Goal: Information Seeking & Learning: Learn about a topic

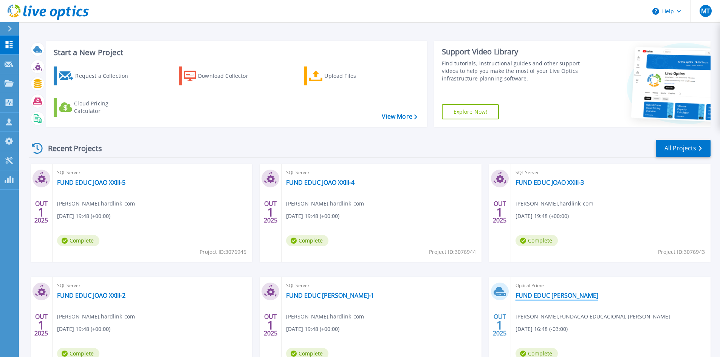
click at [533, 297] on link "FUND EDUC [PERSON_NAME]" at bounding box center [556, 296] width 83 height 8
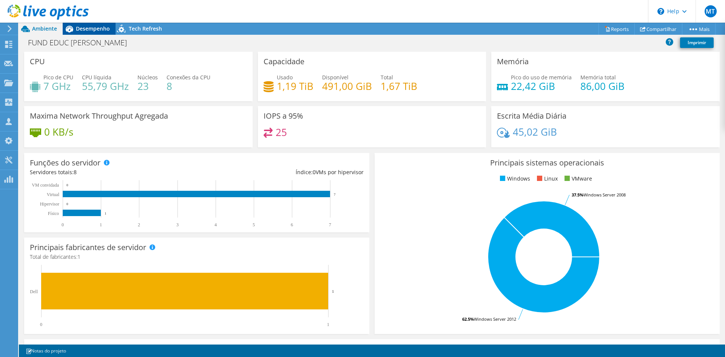
click at [76, 32] on icon at bounding box center [69, 28] width 13 height 13
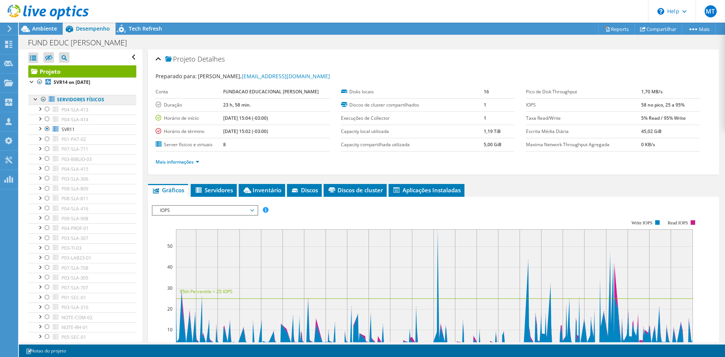
click at [31, 99] on link "Servidores físicos" at bounding box center [82, 100] width 108 height 10
click at [34, 99] on div at bounding box center [36, 99] width 8 height 8
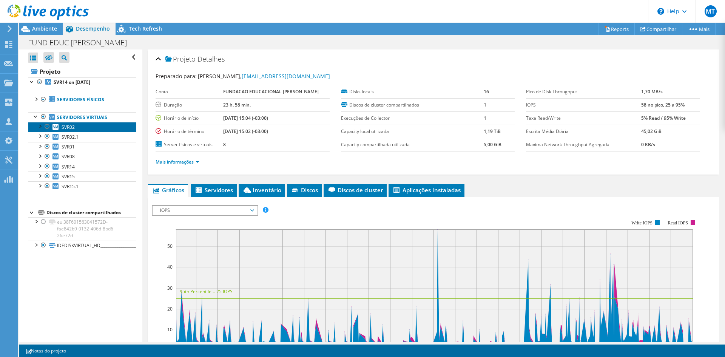
click at [72, 130] on span "SVR02" at bounding box center [68, 127] width 13 height 6
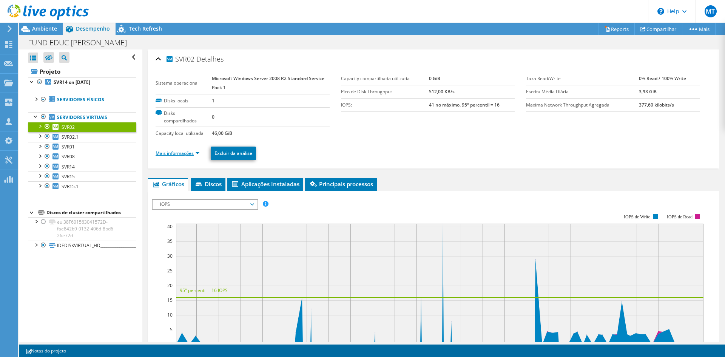
click at [194, 153] on link "Mais informações" at bounding box center [178, 153] width 44 height 6
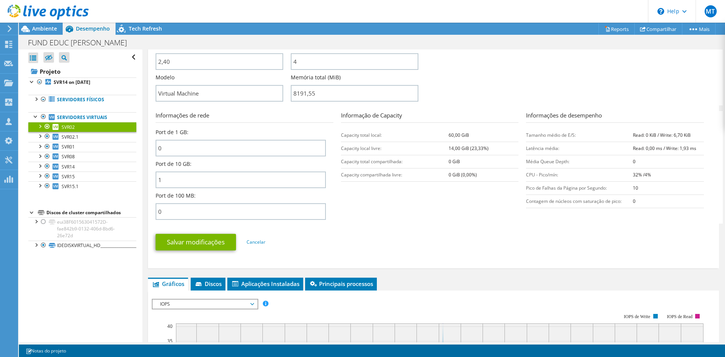
scroll to position [151, 0]
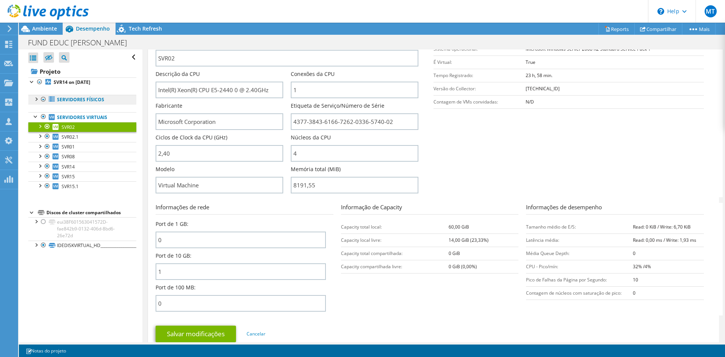
click at [58, 97] on link "Servidores físicos" at bounding box center [82, 100] width 108 height 10
click at [31, 97] on link "Servidores físicos" at bounding box center [82, 100] width 108 height 10
click at [34, 100] on div at bounding box center [36, 99] width 8 height 8
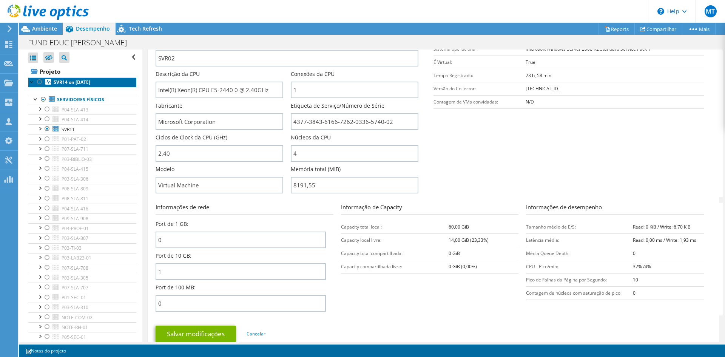
click at [68, 80] on b "SVR14 on [DATE]" at bounding box center [72, 82] width 37 height 6
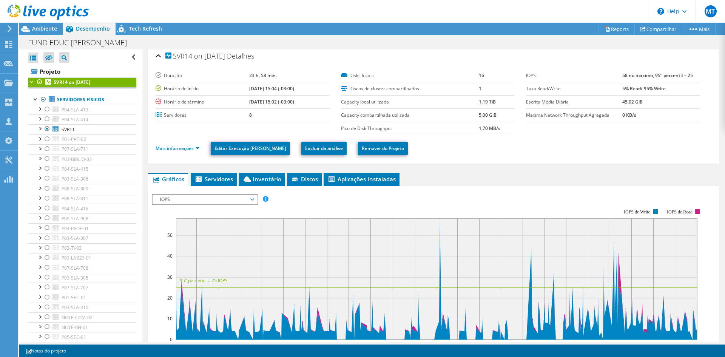
scroll to position [0, 0]
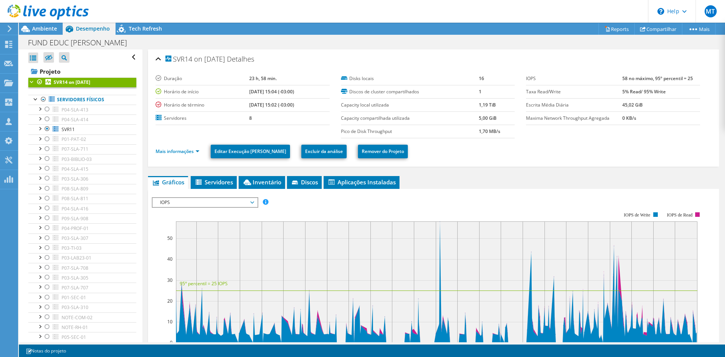
click at [190, 155] on li "Mais informações" at bounding box center [180, 151] width 48 height 8
click at [192, 152] on link "Mais informações" at bounding box center [178, 151] width 44 height 6
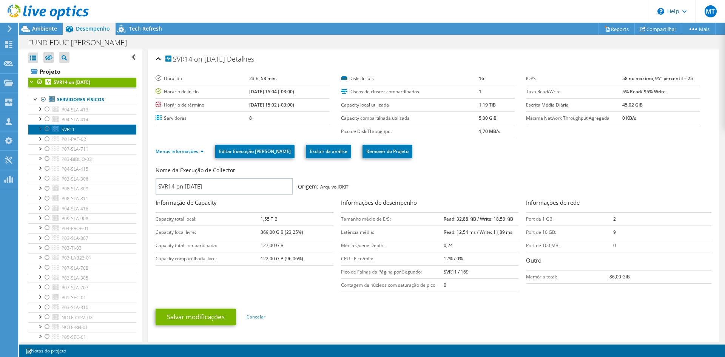
click at [60, 127] on link "SVR11" at bounding box center [82, 129] width 108 height 10
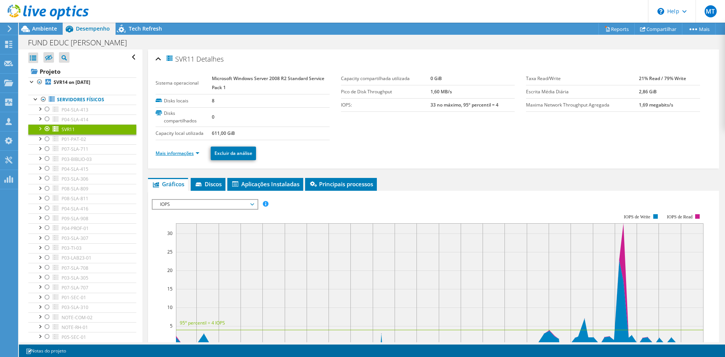
click at [186, 152] on link "Mais informações" at bounding box center [178, 153] width 44 height 6
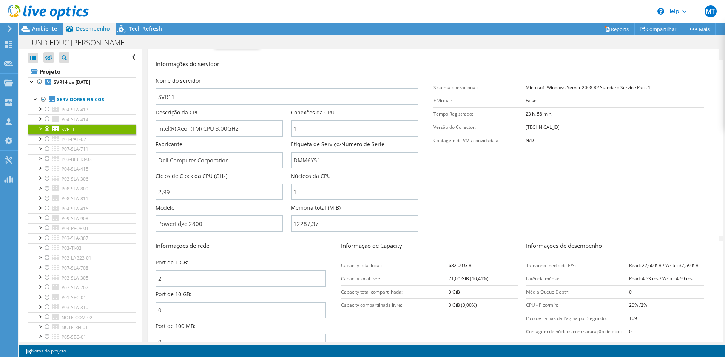
scroll to position [113, 0]
drag, startPoint x: 206, startPoint y: 221, endPoint x: 155, endPoint y: 222, distance: 50.2
click at [155, 222] on div "SVR11 Detalhes Sistema operacional Microsoft Windows Server 2008 R2 Standard Se…" at bounding box center [433, 167] width 571 height 462
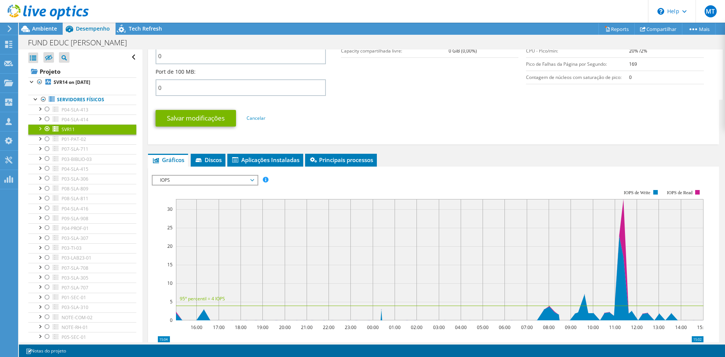
scroll to position [378, 0]
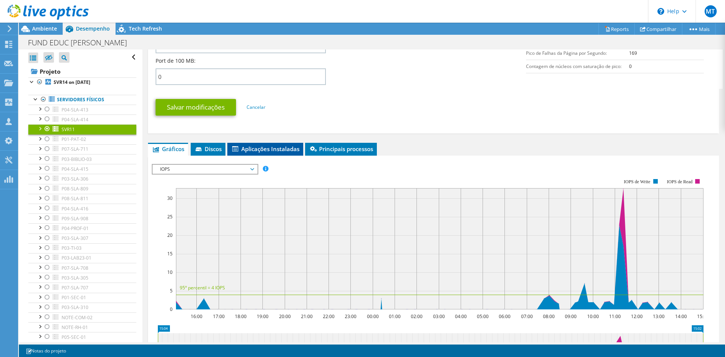
click at [254, 150] on span "Aplicações Instaladas" at bounding box center [265, 149] width 68 height 8
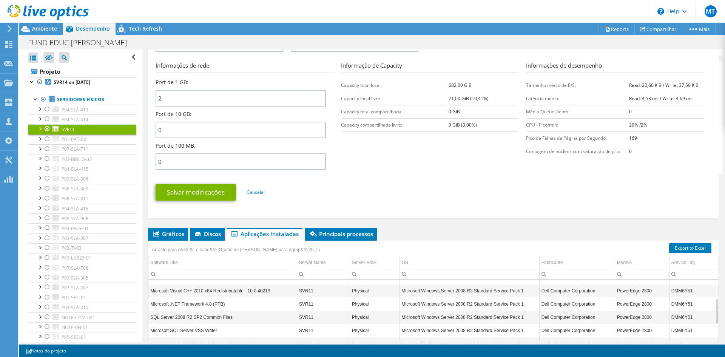
scroll to position [305, 0]
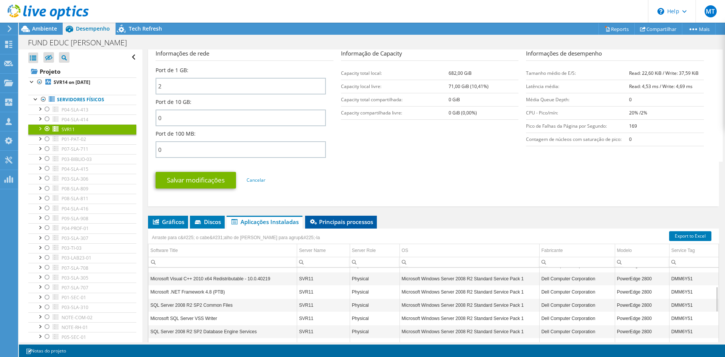
click at [352, 219] on span "Principais processos" at bounding box center [341, 222] width 64 height 8
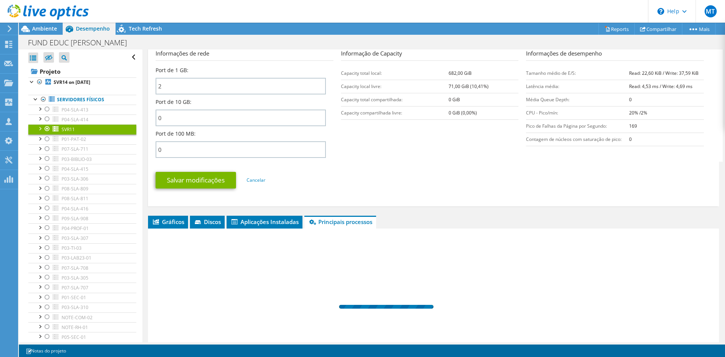
scroll to position [380, 0]
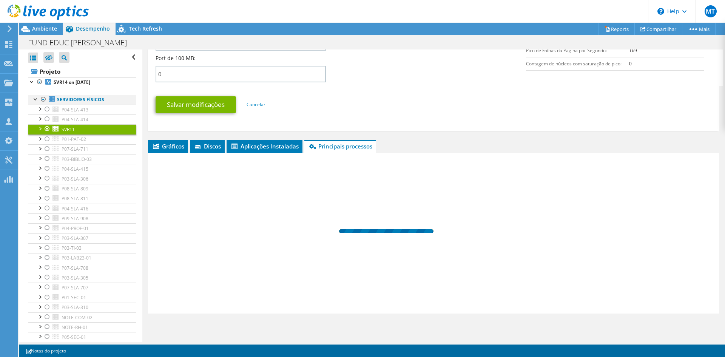
click at [35, 98] on div at bounding box center [36, 99] width 8 height 8
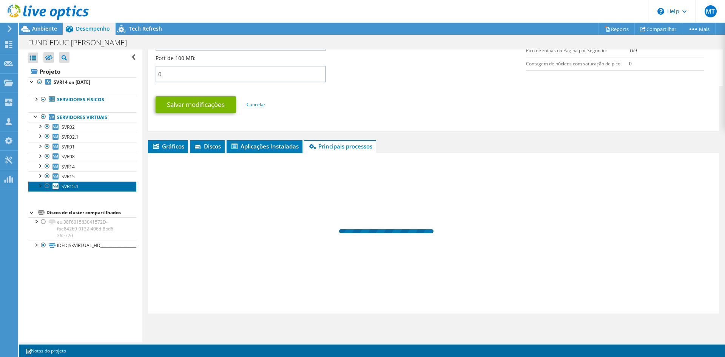
click at [63, 186] on span "SVR15.1" at bounding box center [70, 186] width 17 height 6
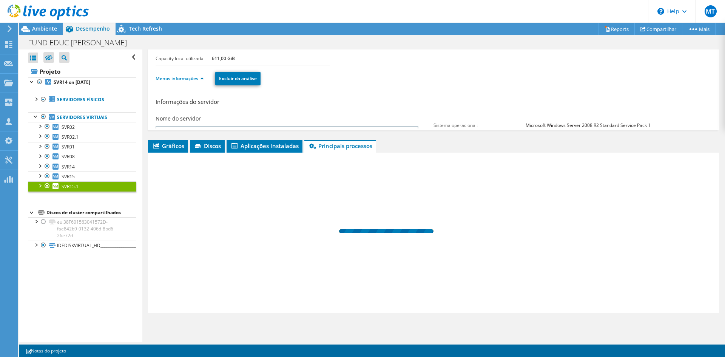
scroll to position [38, 0]
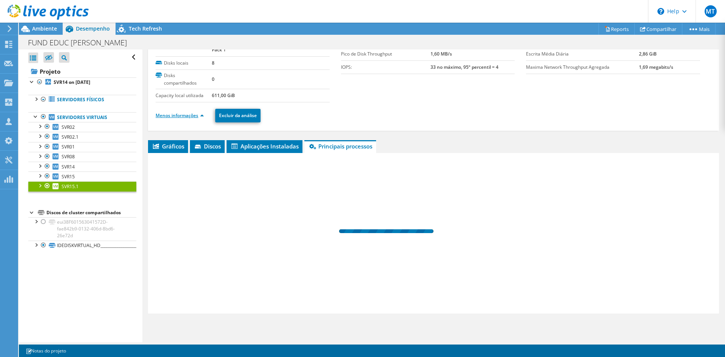
click at [185, 114] on link "Menos informações" at bounding box center [180, 115] width 48 height 6
click at [38, 186] on div at bounding box center [40, 185] width 8 height 8
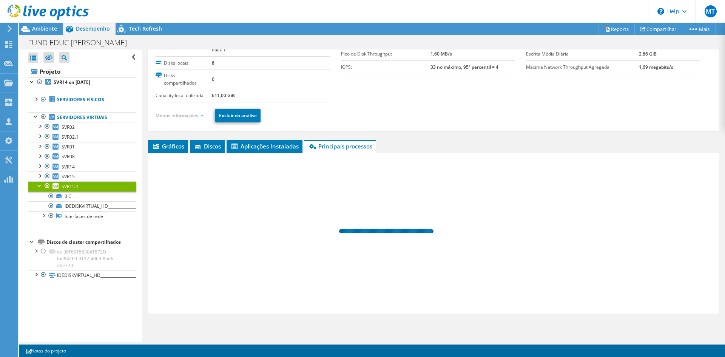
scroll to position [0, 0]
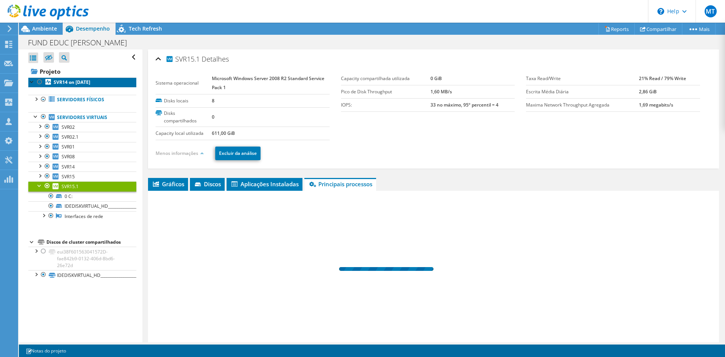
click at [62, 83] on b "SVR14 on [DATE]" at bounding box center [72, 82] width 37 height 6
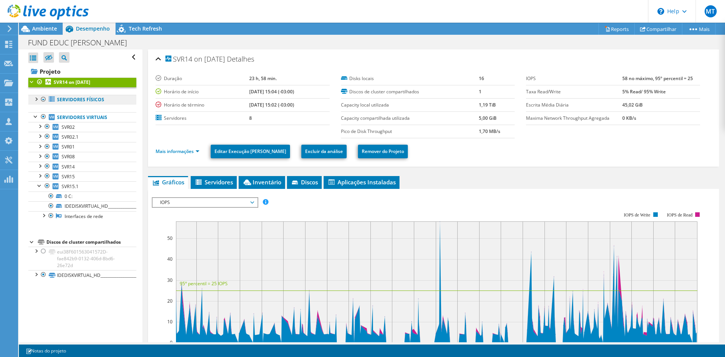
click at [66, 100] on link "Servidores físicos" at bounding box center [82, 100] width 108 height 10
click at [36, 100] on div at bounding box center [36, 99] width 8 height 8
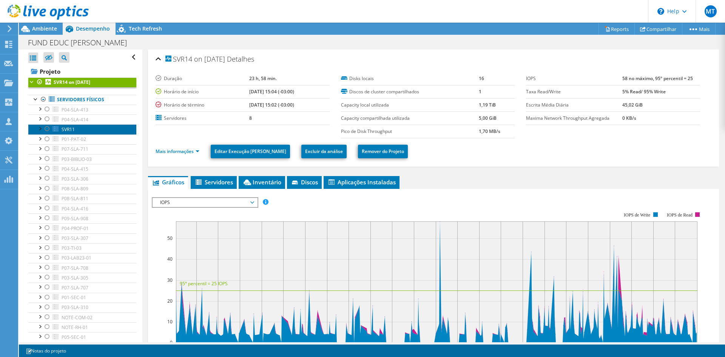
click at [82, 131] on link "SVR11" at bounding box center [82, 129] width 108 height 10
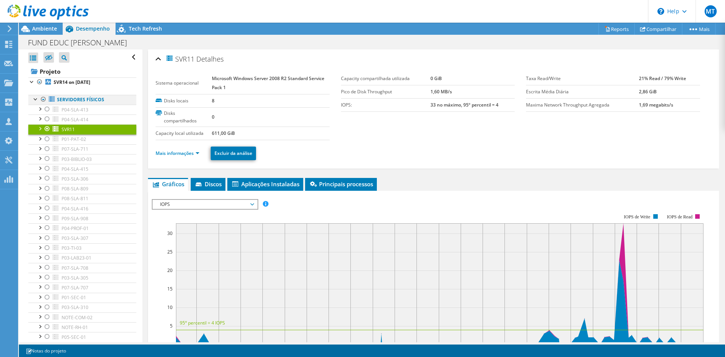
click at [34, 99] on div at bounding box center [36, 99] width 8 height 8
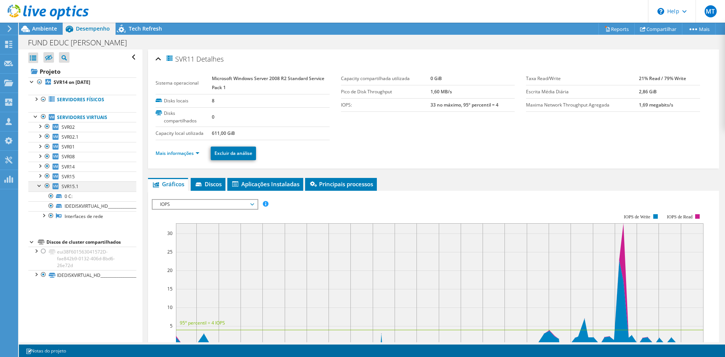
click at [40, 188] on div at bounding box center [40, 185] width 8 height 8
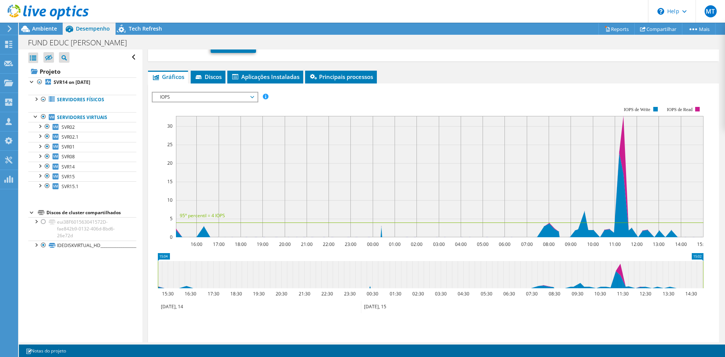
scroll to position [113, 0]
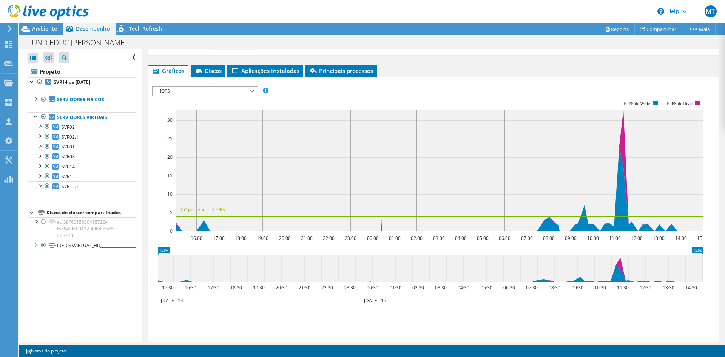
click at [231, 91] on span "IOPS" at bounding box center [204, 91] width 97 height 9
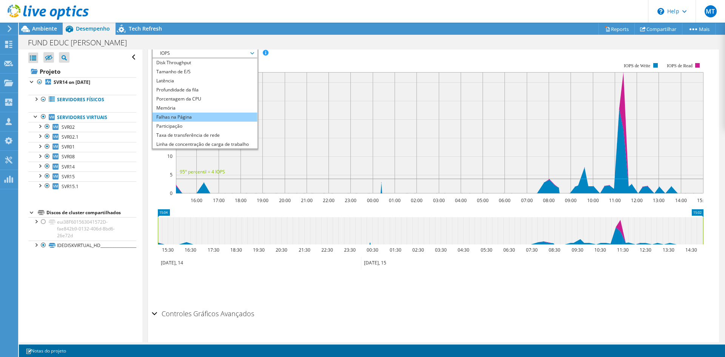
scroll to position [0, 0]
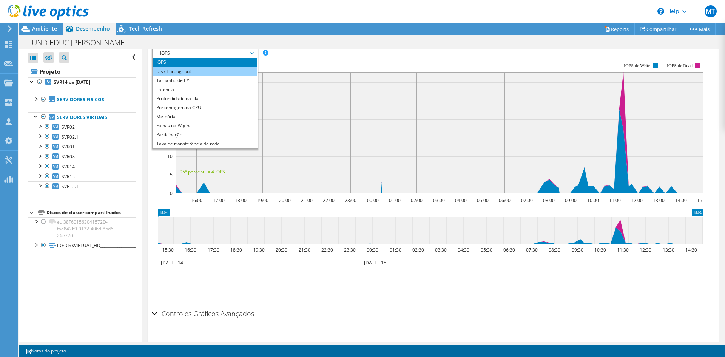
click at [218, 67] on li "Disk Throughput" at bounding box center [205, 71] width 105 height 9
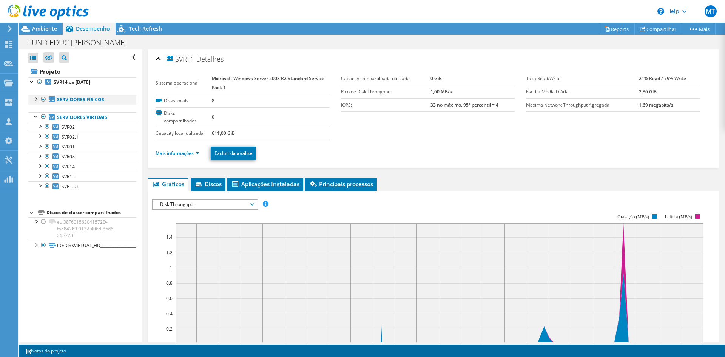
drag, startPoint x: 36, startPoint y: 100, endPoint x: 41, endPoint y: 99, distance: 5.0
click at [36, 100] on div at bounding box center [36, 99] width 8 height 8
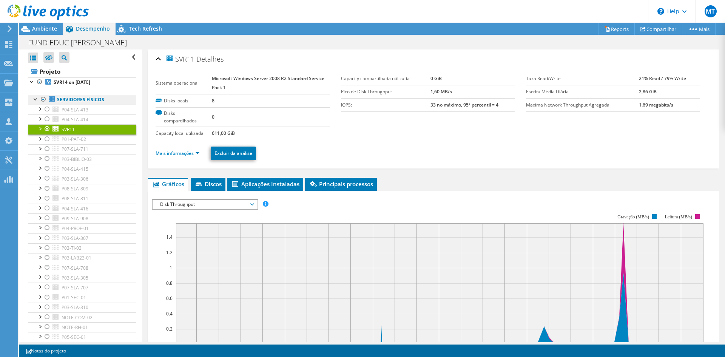
click at [71, 98] on link "Servidores físicos" at bounding box center [82, 100] width 108 height 10
click at [70, 128] on span "SVR11" at bounding box center [68, 129] width 13 height 6
click at [39, 128] on div at bounding box center [40, 128] width 8 height 8
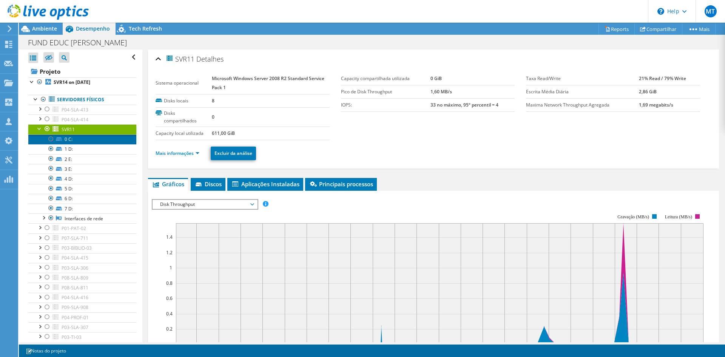
click at [77, 142] on link "0 C:" at bounding box center [82, 139] width 108 height 10
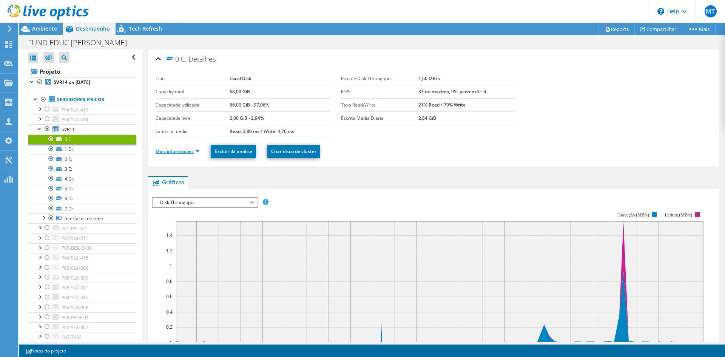
click at [197, 153] on link "Mais informações" at bounding box center [178, 151] width 44 height 6
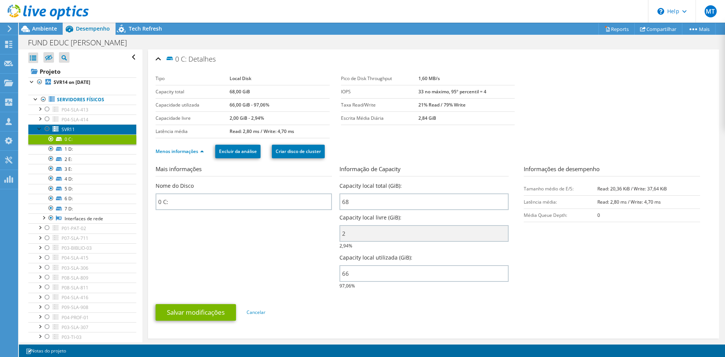
click at [54, 130] on icon at bounding box center [56, 128] width 6 height 5
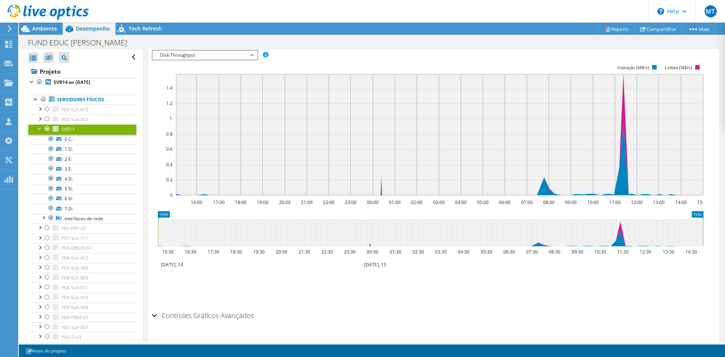
scroll to position [167, 0]
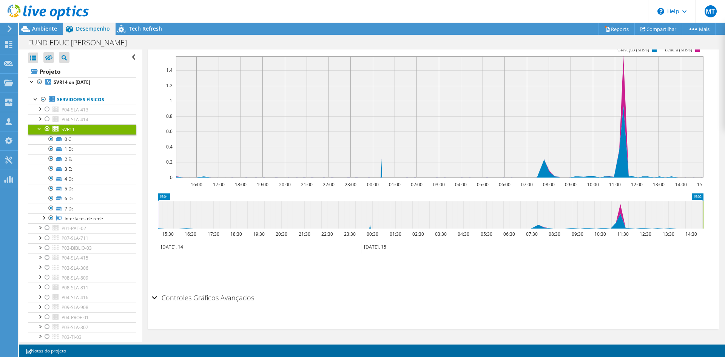
click at [208, 299] on h2 "Controles Gráficos Avançados" at bounding box center [203, 297] width 102 height 15
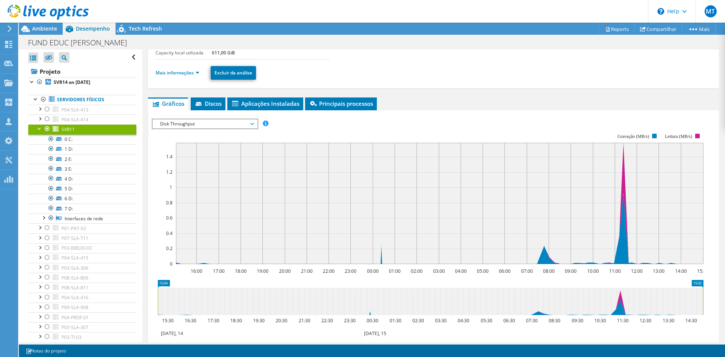
scroll to position [0, 0]
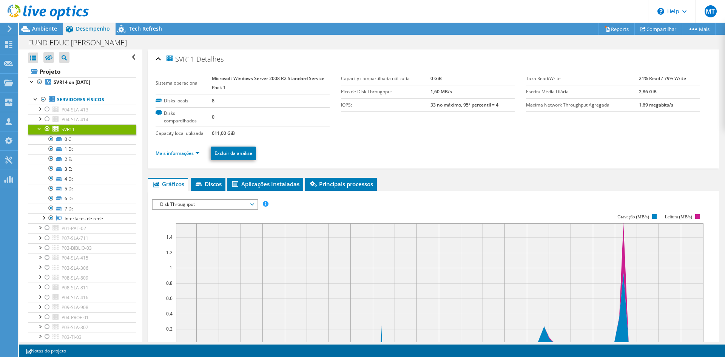
click at [180, 149] on li "Mais informações" at bounding box center [180, 153] width 48 height 8
click at [182, 152] on link "Mais informações" at bounding box center [178, 153] width 44 height 6
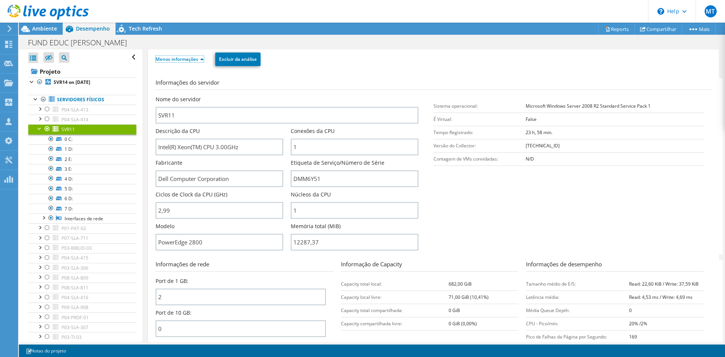
scroll to position [113, 0]
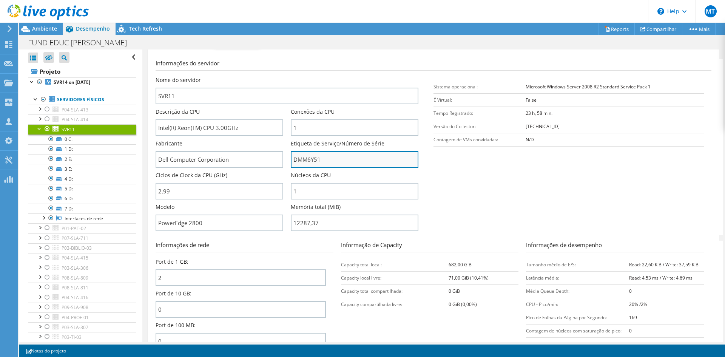
click at [301, 155] on input "DMM6Y51" at bounding box center [355, 159] width 128 height 17
click at [534, 173] on section "Informações do servidor Nome do servidor SVR11 Descrição da CPU Intel(R) Xeon(T…" at bounding box center [436, 147] width 560 height 176
click at [39, 130] on div at bounding box center [40, 128] width 8 height 8
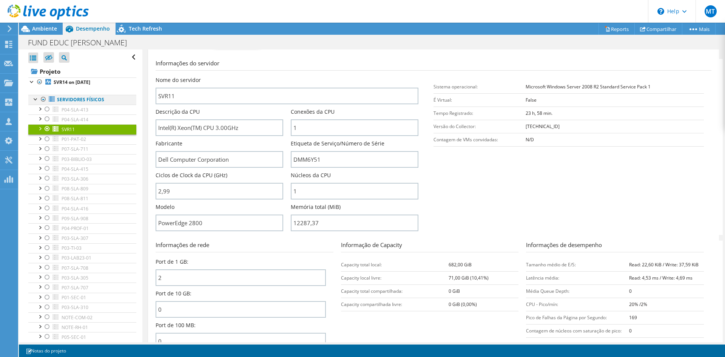
click at [33, 98] on div at bounding box center [36, 99] width 8 height 8
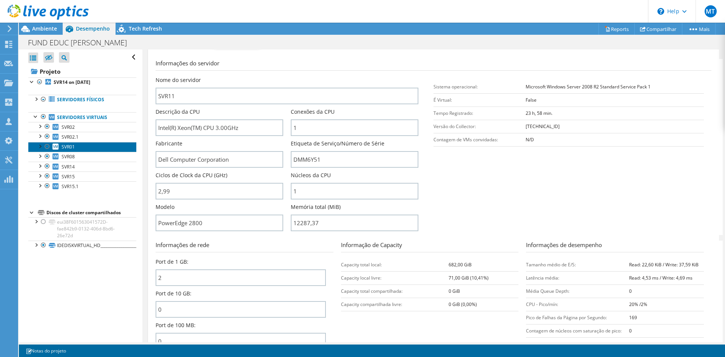
click at [86, 149] on link "SVR01" at bounding box center [82, 147] width 108 height 10
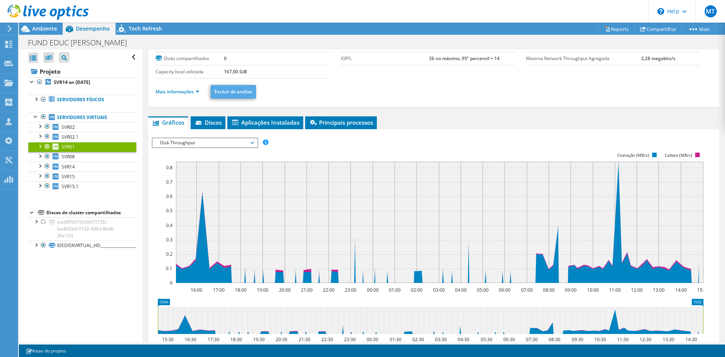
scroll to position [0, 0]
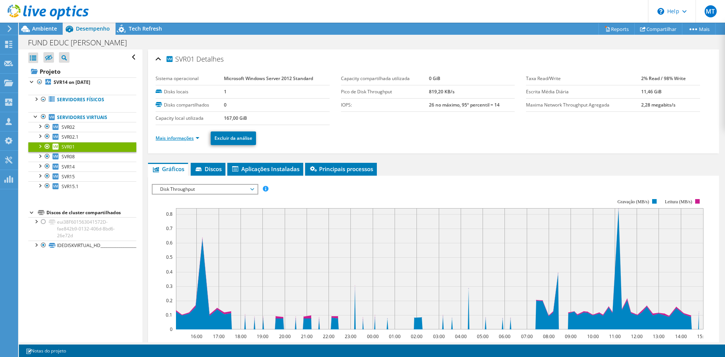
click at [189, 138] on link "Mais informações" at bounding box center [178, 138] width 44 height 6
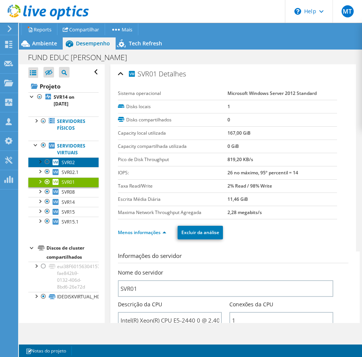
click at [68, 161] on span "SVR02" at bounding box center [68, 162] width 13 height 6
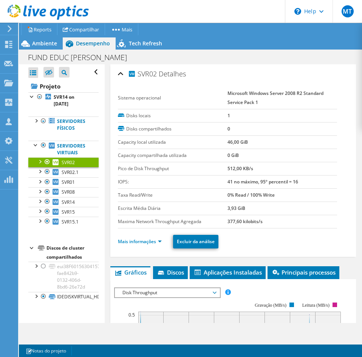
click at [150, 247] on ul "Mais informações Excluir da análise" at bounding box center [233, 240] width 230 height 15
click at [159, 240] on link "Mais informações" at bounding box center [140, 241] width 44 height 6
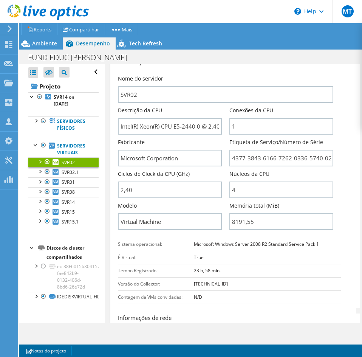
scroll to position [227, 0]
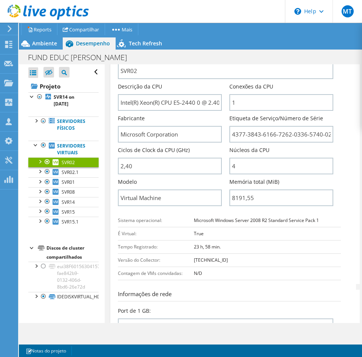
click at [335, 175] on div "Núcleos da CPU 4" at bounding box center [284, 162] width 111 height 32
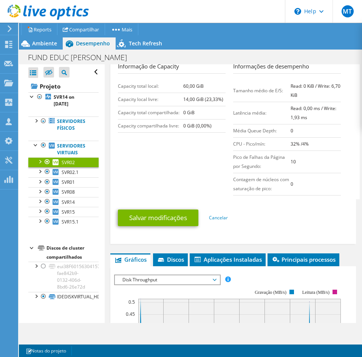
scroll to position [529, 0]
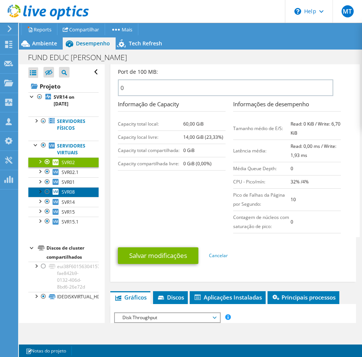
click at [68, 191] on span "SVR08" at bounding box center [68, 192] width 13 height 6
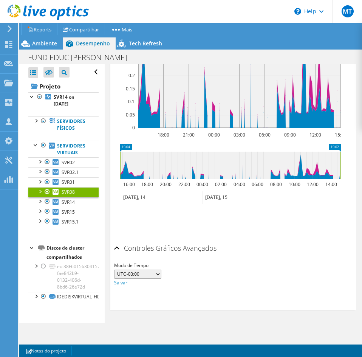
scroll to position [145, 0]
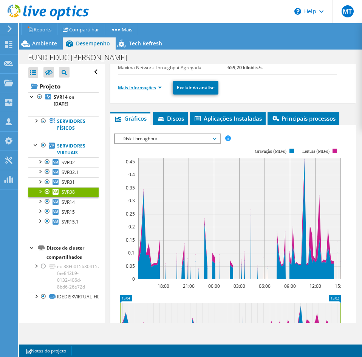
click at [146, 87] on link "Mais informações" at bounding box center [140, 87] width 44 height 6
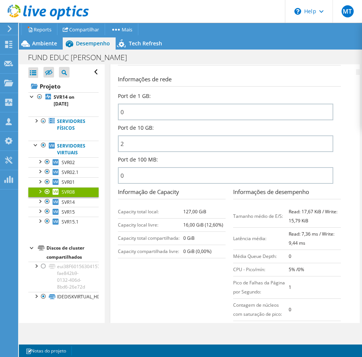
scroll to position [447, 0]
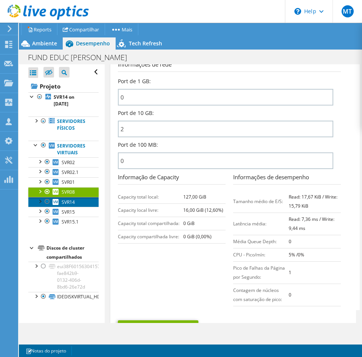
click at [63, 203] on span "SVR14" at bounding box center [68, 202] width 13 height 6
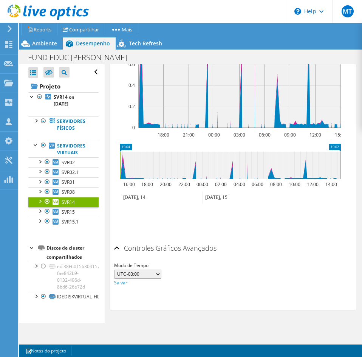
scroll to position [107, 0]
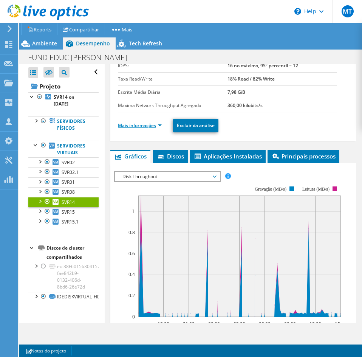
click at [156, 124] on link "Mais informações" at bounding box center [140, 125] width 44 height 6
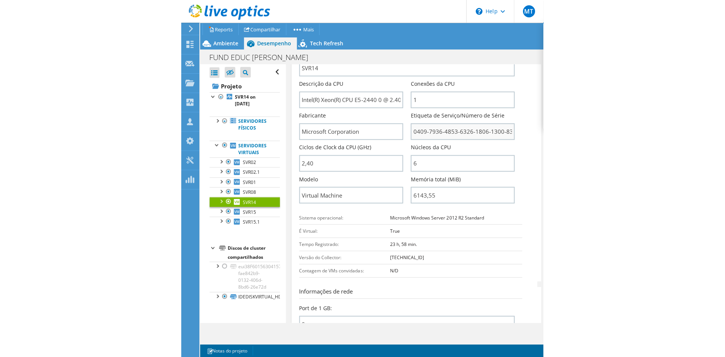
scroll to position [0, 0]
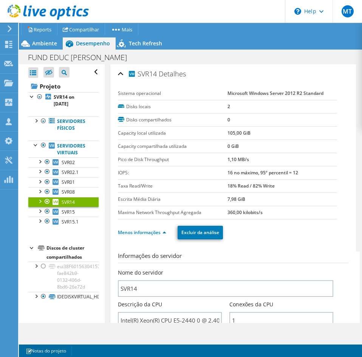
click at [237, 77] on div "SVR14 Detalhes" at bounding box center [233, 74] width 230 height 16
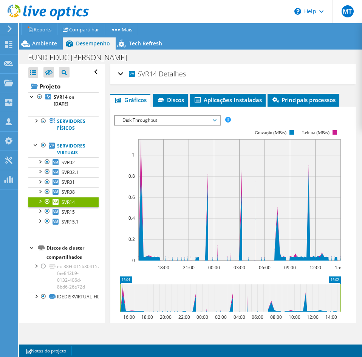
click at [161, 77] on span "Detalhes" at bounding box center [172, 73] width 27 height 9
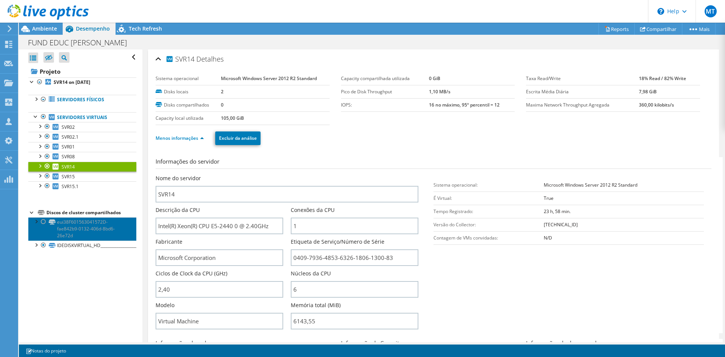
click at [65, 227] on link "eui38F601563041572D-fae842b9-0132-406d-8bd6-26e72d" at bounding box center [82, 228] width 108 height 23
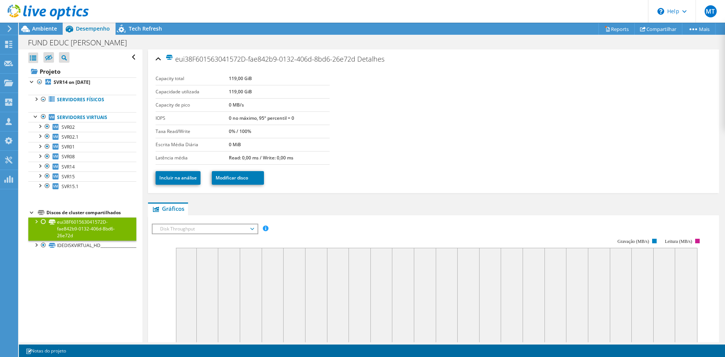
click at [43, 223] on div at bounding box center [44, 221] width 8 height 9
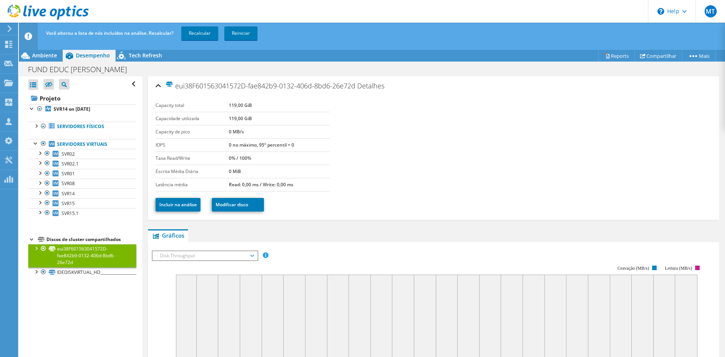
click at [64, 301] on div "Abrir Todos Fechar Todos Ocultar nós excluídos Filtro de árvore do projeto" at bounding box center [80, 222] width 123 height 293
click at [70, 273] on link "IDEDISKVIRTUAL_HD______________________________110" at bounding box center [82, 272] width 108 height 10
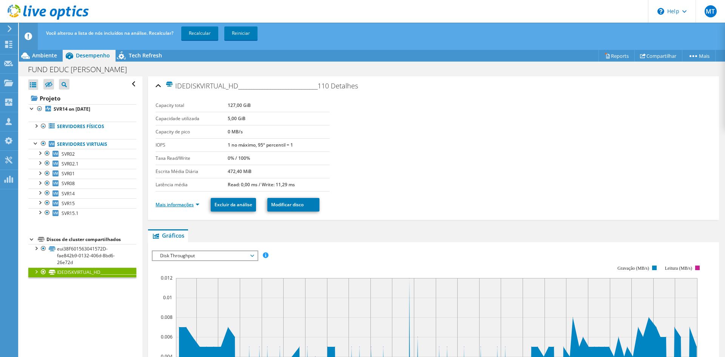
click at [196, 206] on link "Mais informações" at bounding box center [178, 204] width 44 height 6
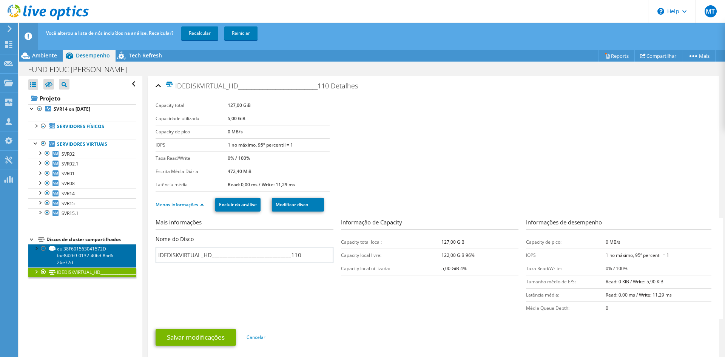
click at [66, 253] on link "eui38F601563041572D-fae842b9-0132-406d-8bd6-26e72d" at bounding box center [82, 255] width 108 height 23
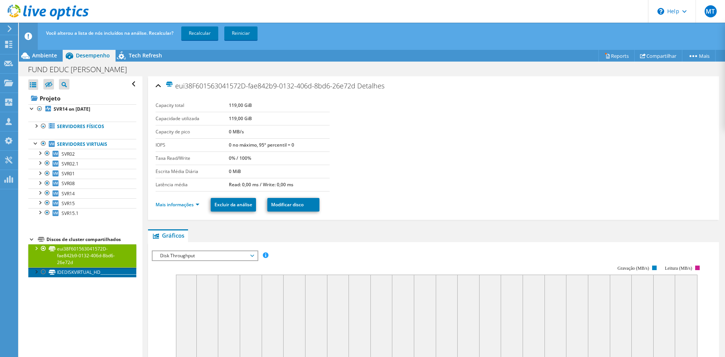
click at [79, 270] on link "IDEDISKVIRTUAL_HD______________________________110" at bounding box center [82, 272] width 108 height 10
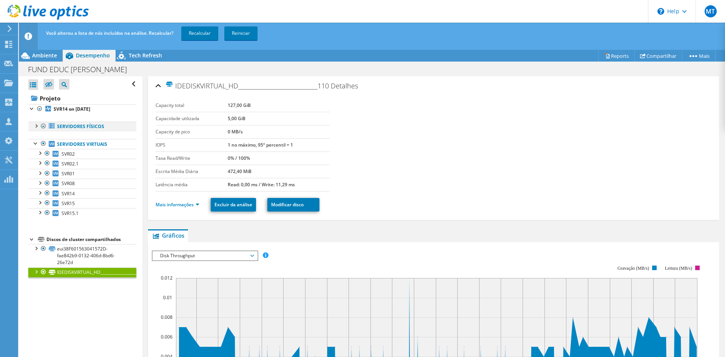
click at [35, 126] on div at bounding box center [36, 126] width 8 height 8
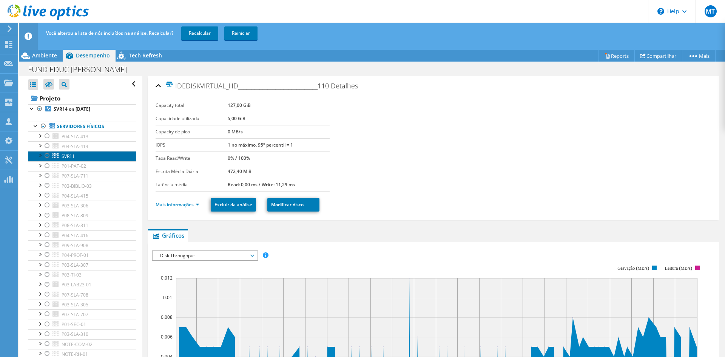
click at [41, 159] on link "SVR11" at bounding box center [82, 156] width 108 height 10
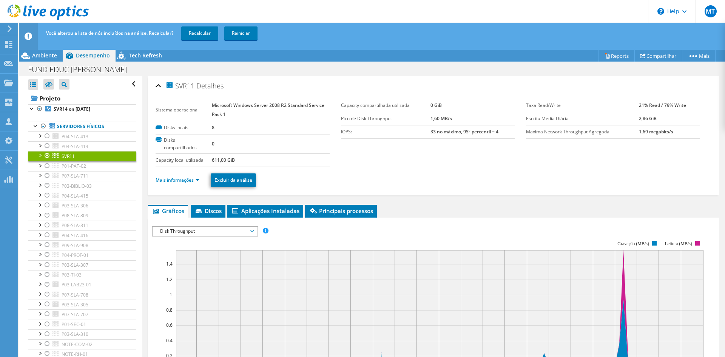
click at [40, 156] on div at bounding box center [40, 155] width 8 height 8
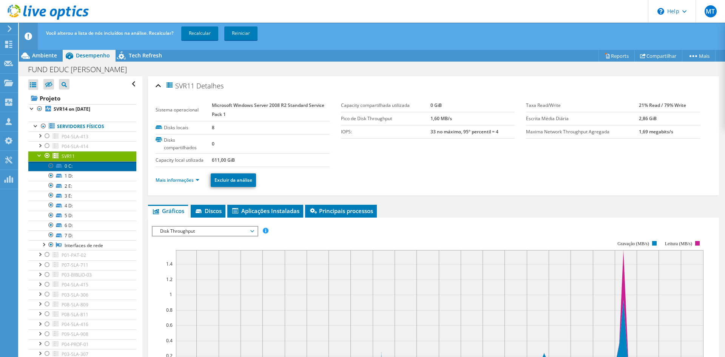
click at [75, 168] on link "0 C:" at bounding box center [82, 166] width 108 height 10
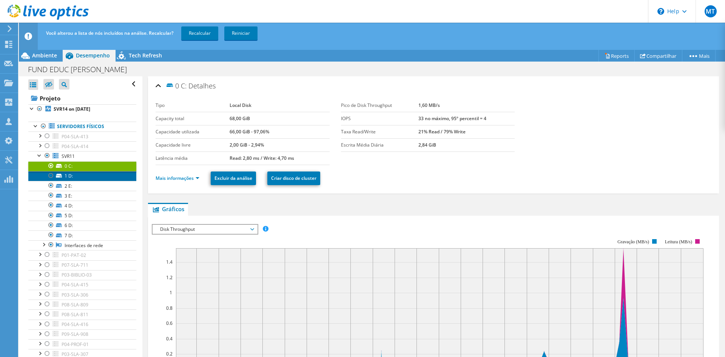
click at [77, 177] on link "1 D:" at bounding box center [82, 176] width 108 height 10
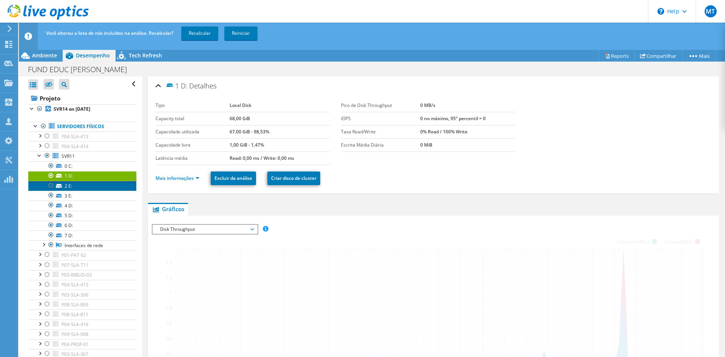
click at [77, 184] on link "2 E:" at bounding box center [82, 186] width 108 height 10
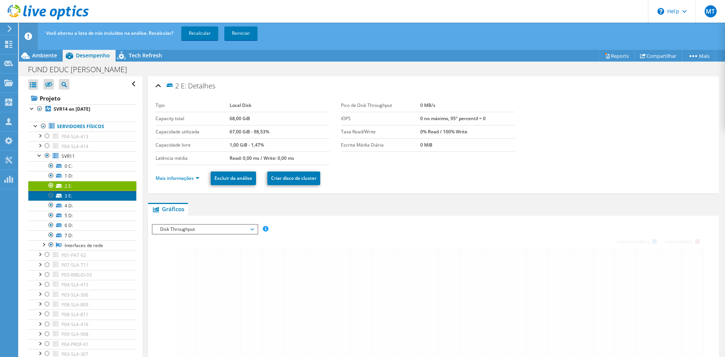
click at [77, 195] on link "3 E:" at bounding box center [82, 196] width 108 height 10
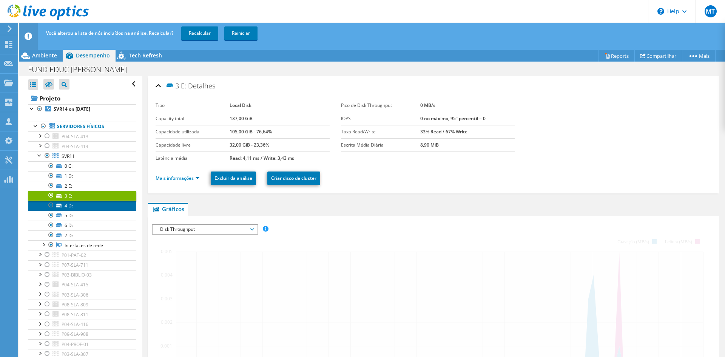
click at [77, 204] on link "4 D:" at bounding box center [82, 206] width 108 height 10
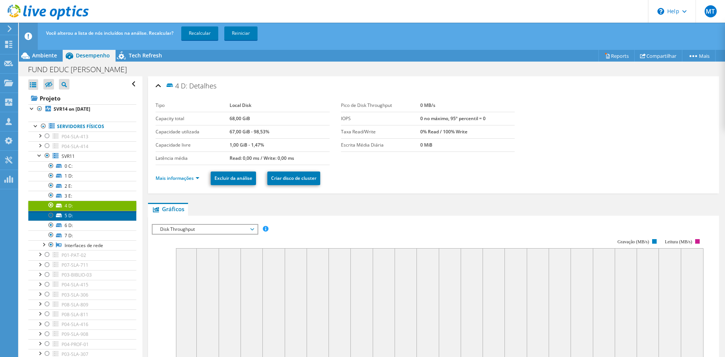
click at [75, 216] on link "5 D:" at bounding box center [82, 216] width 108 height 10
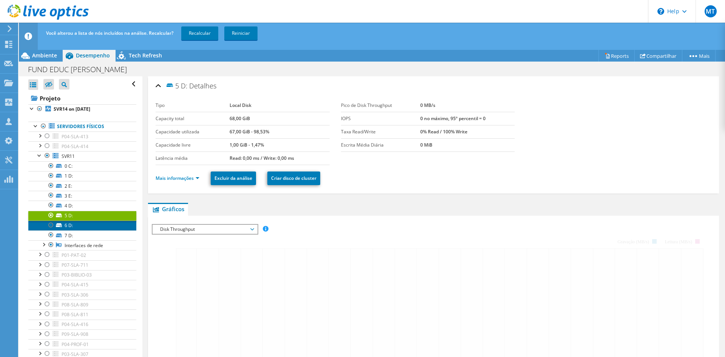
click at [75, 227] on link "6 D:" at bounding box center [82, 226] width 108 height 10
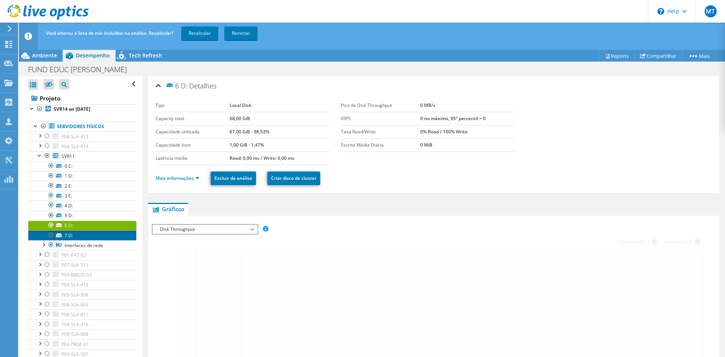
click at [74, 236] on link "7 D:" at bounding box center [82, 235] width 108 height 10
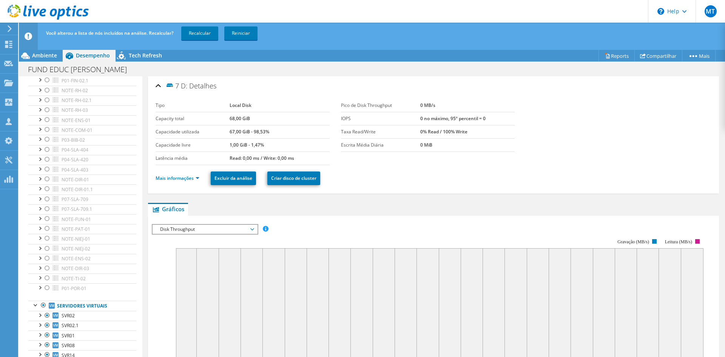
scroll to position [570, 0]
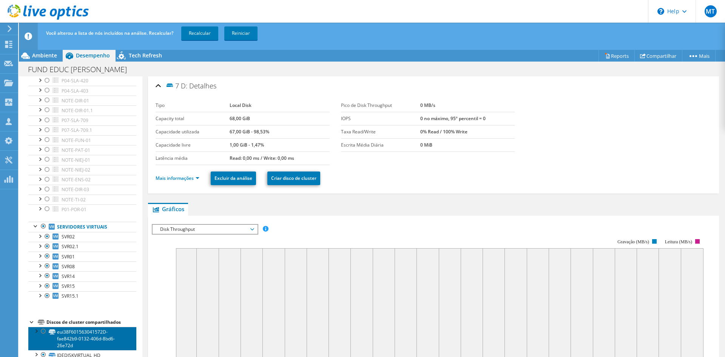
click at [85, 338] on link "eui38F601563041572D-fae842b9-0132-406d-8bd6-26e72d" at bounding box center [82, 338] width 108 height 23
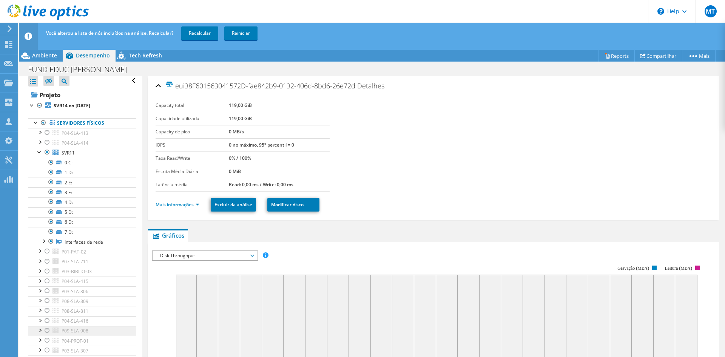
scroll to position [0, 0]
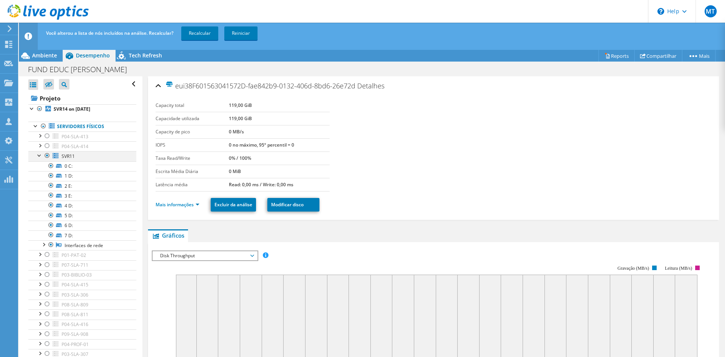
click at [41, 154] on div at bounding box center [40, 155] width 8 height 8
